Goal: Submit feedback/report problem: Submit feedback/report problem

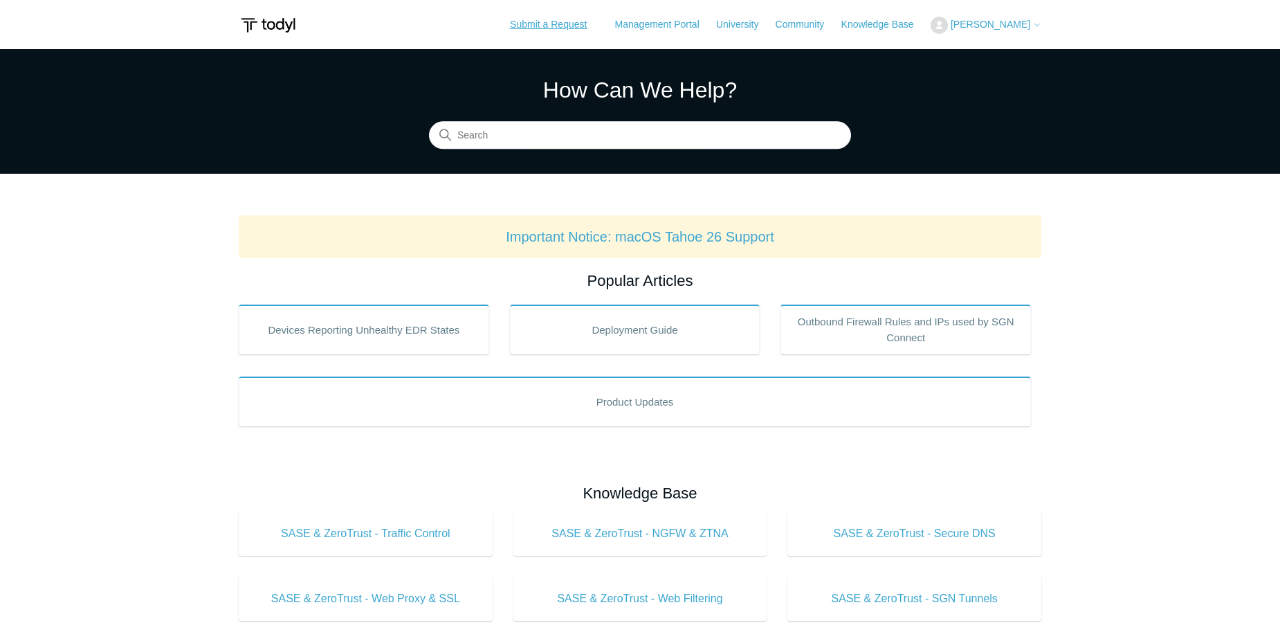
click at [528, 17] on link "Submit a Request" at bounding box center [548, 24] width 104 height 23
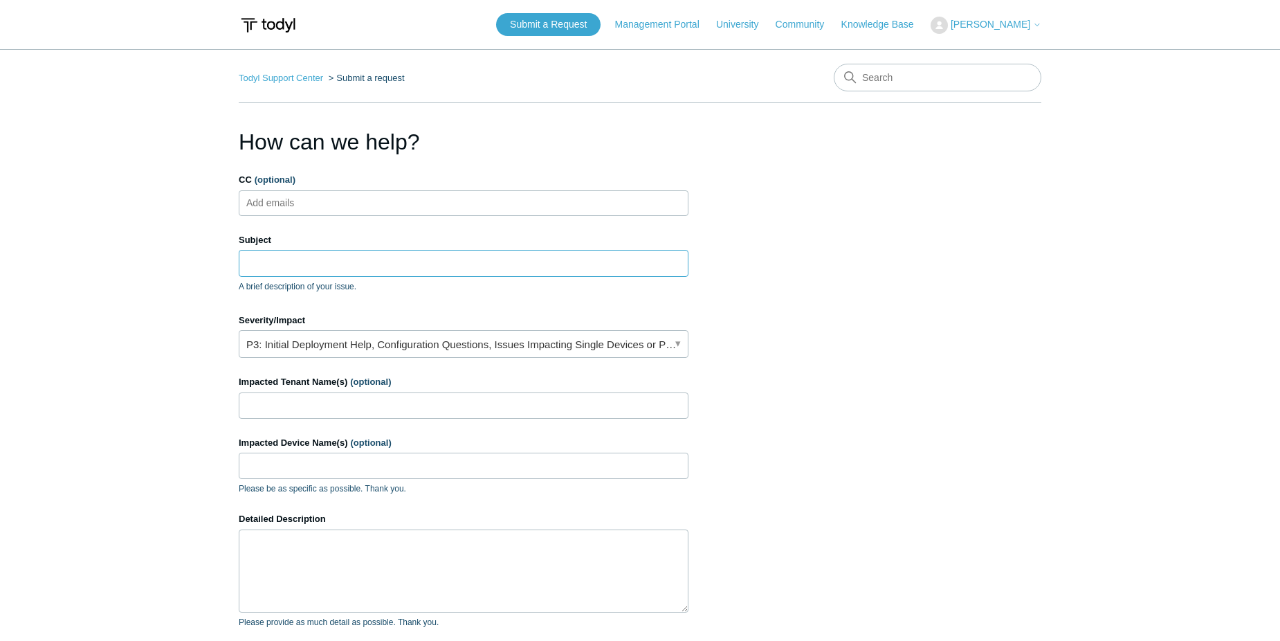
click at [324, 255] on input "Subject" at bounding box center [464, 263] width 450 height 26
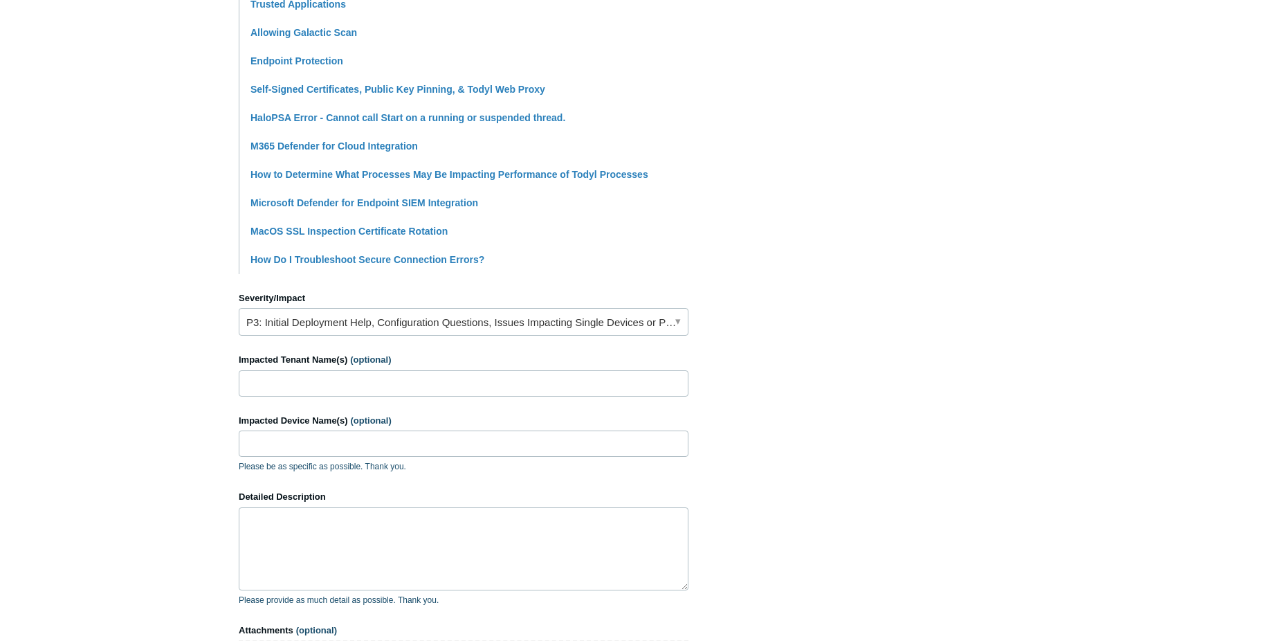
scroll to position [553, 0]
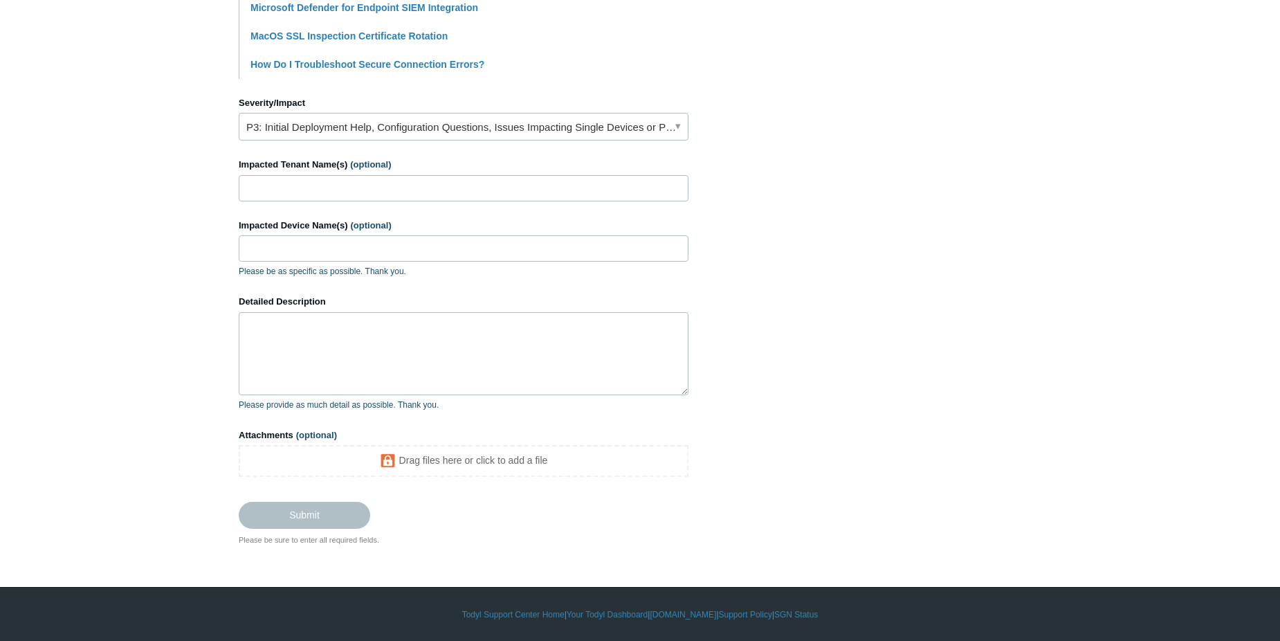
type input "Global Trusted Application Not Populating"
click at [308, 329] on textarea "Detailed Description" at bounding box center [464, 353] width 450 height 83
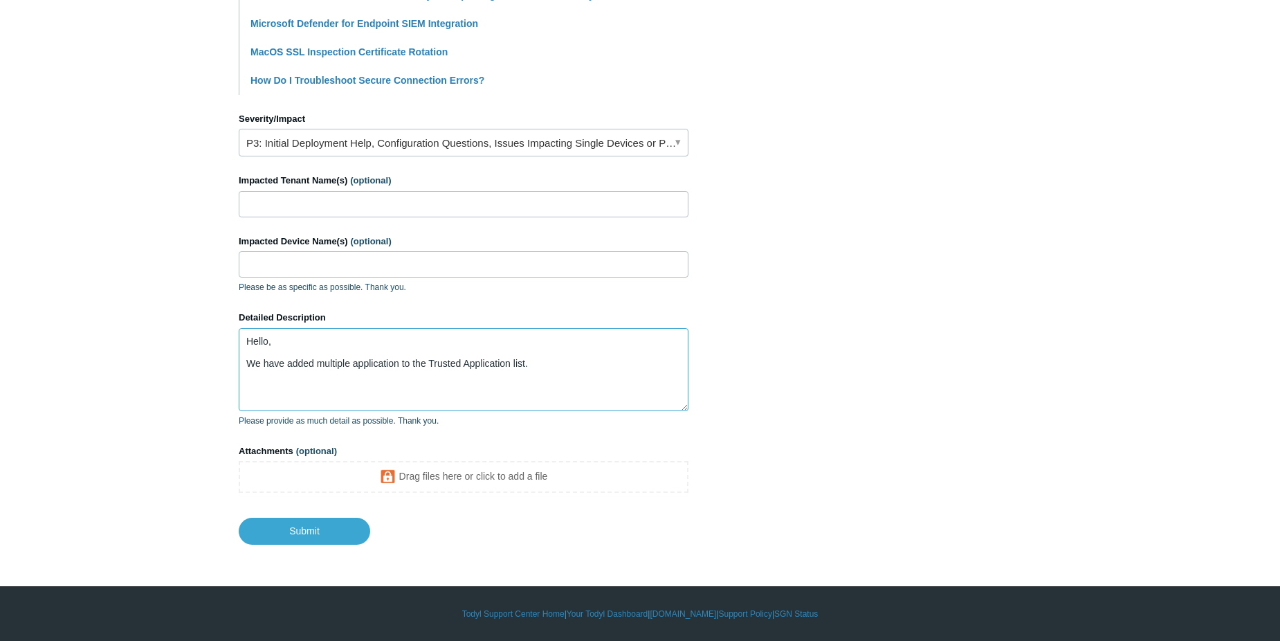
click at [372, 373] on textarea "Hello, We have added multiple application to the Trusted Application list." at bounding box center [464, 369] width 450 height 83
click at [377, 367] on textarea "Hello, We have added multiple application to the Trusted Application list." at bounding box center [464, 369] width 450 height 83
click at [562, 370] on textarea "Hello, We have added multiple applications to the Trusted Application list." at bounding box center [464, 369] width 450 height 83
click at [466, 380] on textarea "Hello, We have added multiple applications to the Trusted Application list in t…" at bounding box center [464, 369] width 450 height 83
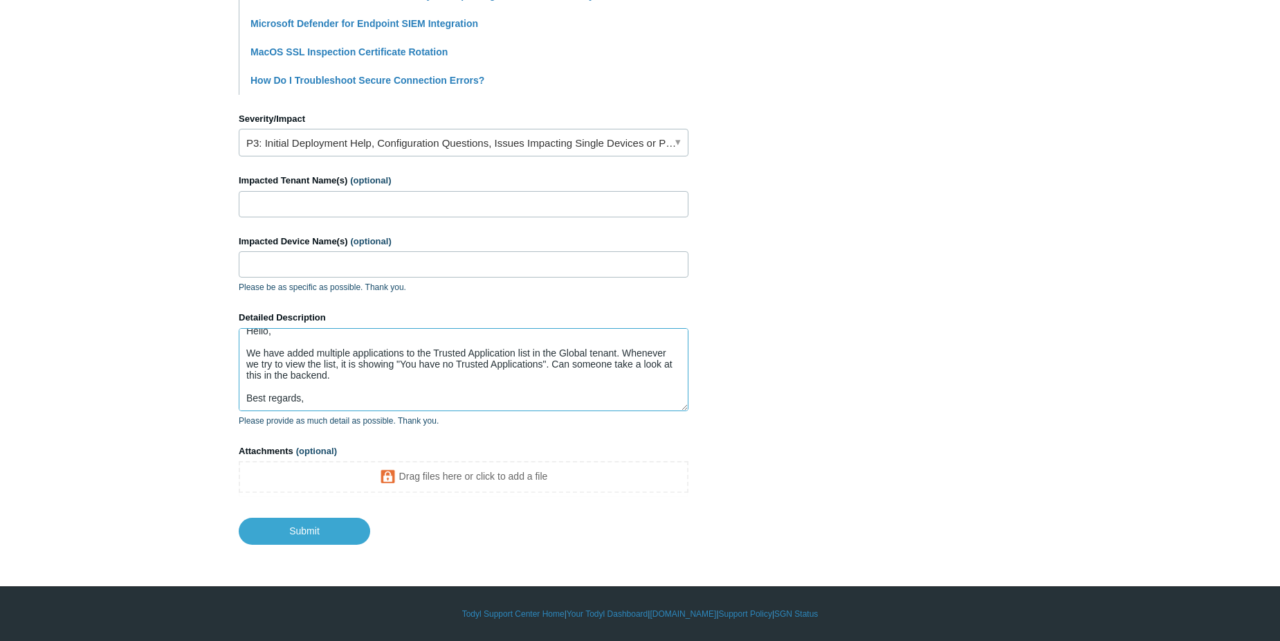
scroll to position [26, 0]
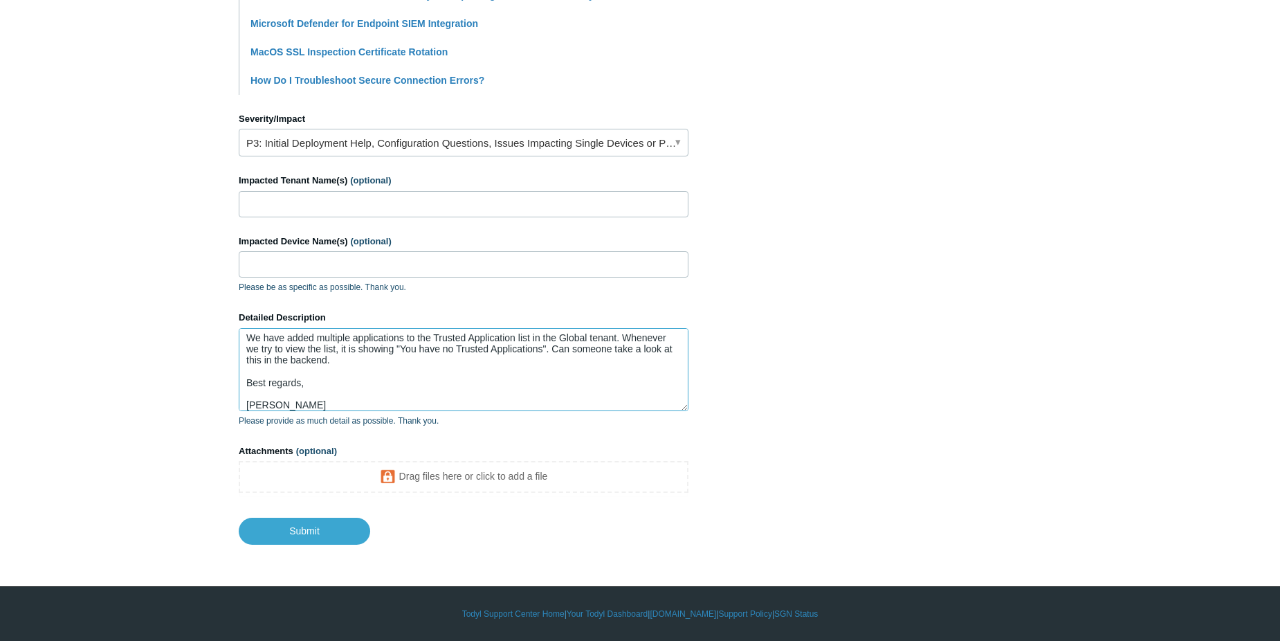
click at [320, 359] on textarea "Hello, We have added multiple applications to the Trusted Application list in t…" at bounding box center [464, 369] width 450 height 83
click at [379, 355] on textarea "Hello, We have added multiple applications to the Trusted Application list in t…" at bounding box center [464, 369] width 450 height 83
paste textarea "shows "You have no Trusted Applications.""
type textarea "Hello, We have added multiple applications to the Trusted Application list in t…"
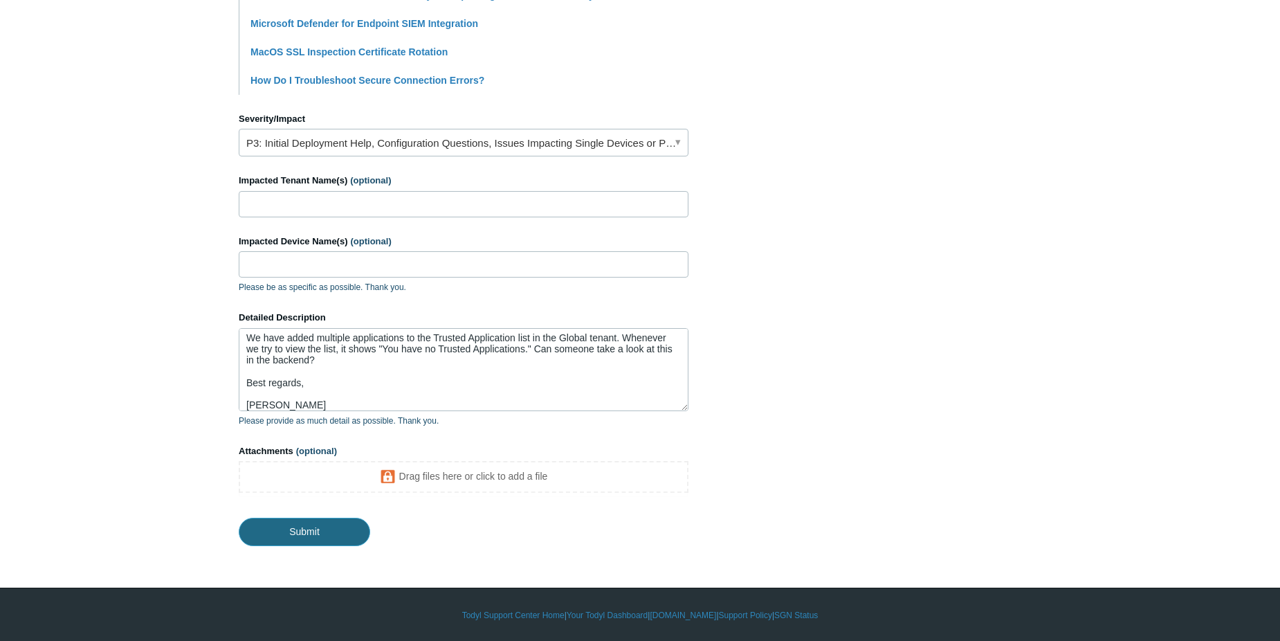
click at [302, 528] on input "Submit" at bounding box center [304, 531] width 131 height 28
